Goal: Understand process/instructions: Learn about a topic

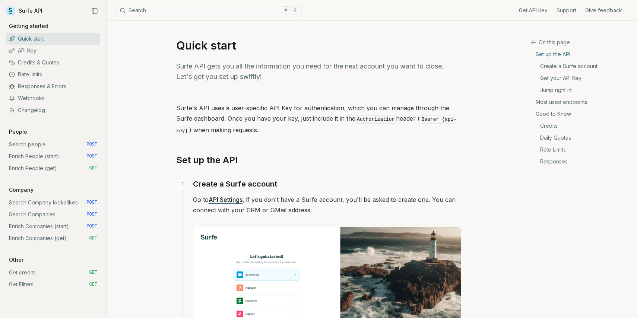
click at [46, 143] on link "Search people POST" at bounding box center [53, 145] width 94 height 12
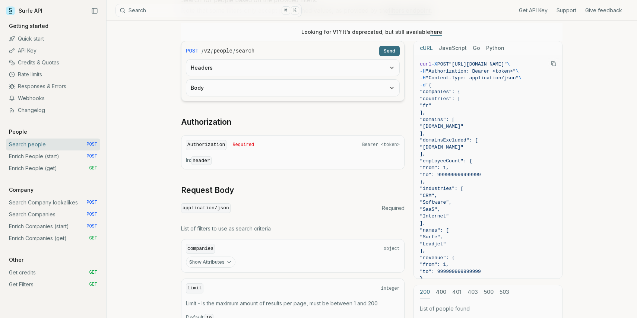
scroll to position [102, 0]
click at [490, 45] on button "Python" at bounding box center [495, 49] width 18 height 14
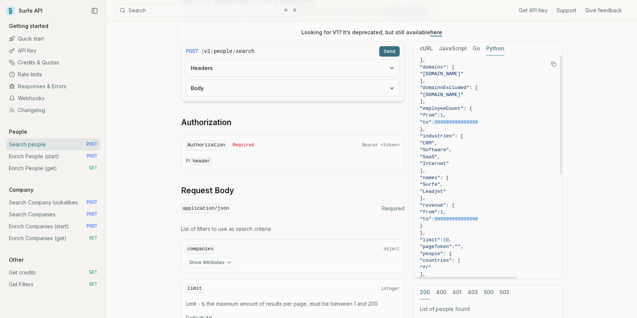
scroll to position [0, 0]
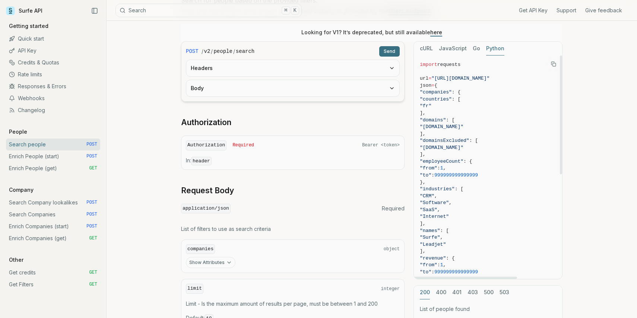
click at [553, 65] on icon "Copy Text" at bounding box center [553, 63] width 5 height 5
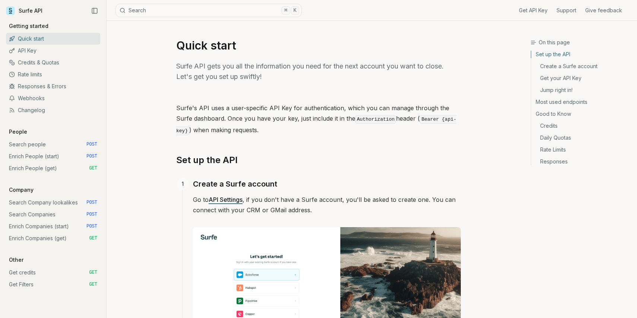
click at [32, 142] on link "Search people POST" at bounding box center [53, 145] width 94 height 12
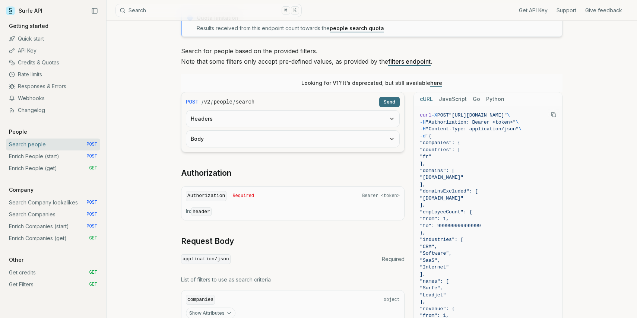
scroll to position [62, 0]
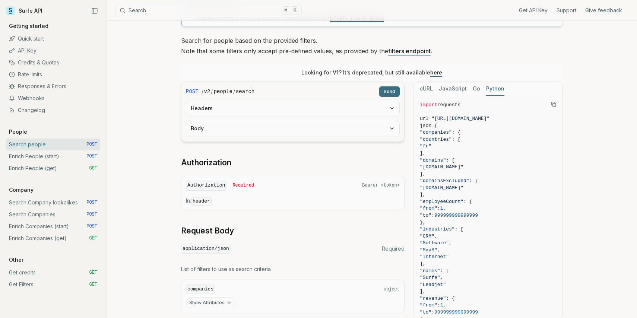
click at [493, 87] on button "Python" at bounding box center [495, 89] width 18 height 14
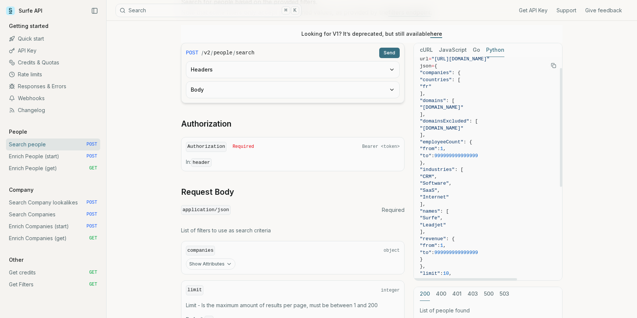
scroll to position [0, 0]
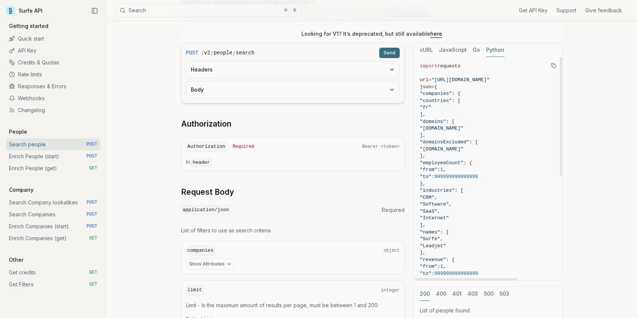
click at [553, 66] on icon "Copy Text" at bounding box center [553, 65] width 5 height 5
drag, startPoint x: 440, startPoint y: 87, endPoint x: 477, endPoint y: 117, distance: 47.4
click at [477, 117] on code "import requests url = "[URL][DOMAIN_NAME]" json = { "companies" : { "countries"…" at bounding box center [513, 267] width 186 height 408
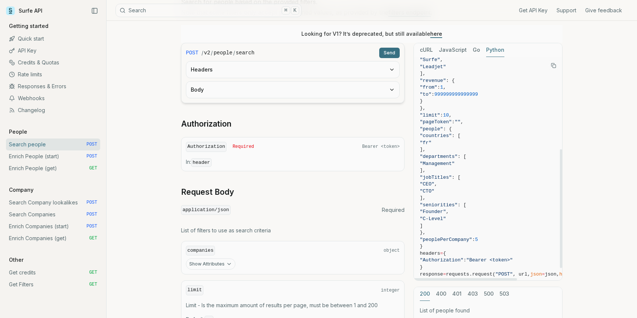
scroll to position [180, 0]
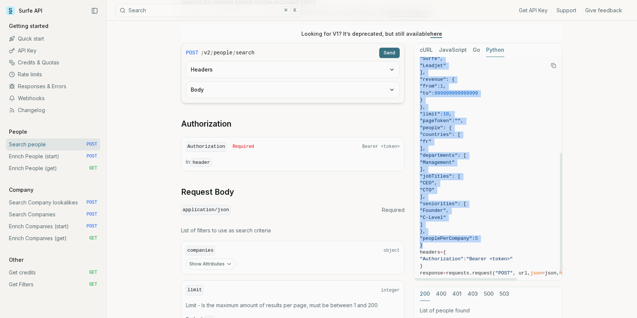
click at [434, 246] on span "}" at bounding box center [513, 245] width 186 height 7
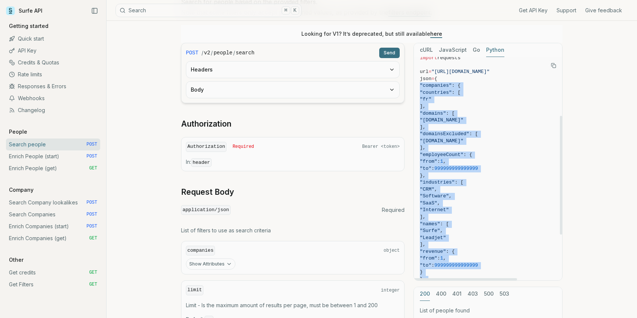
scroll to position [196, 0]
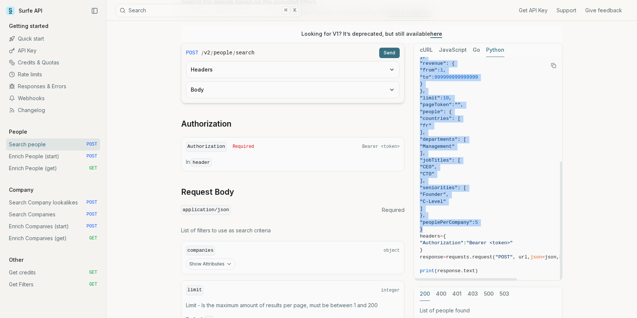
copy code "{ "companies" : { "countries" : [ "fr" ], "domains" : [ "[DOMAIN_NAME]" ], "dom…"
